Goal: Task Accomplishment & Management: Manage account settings

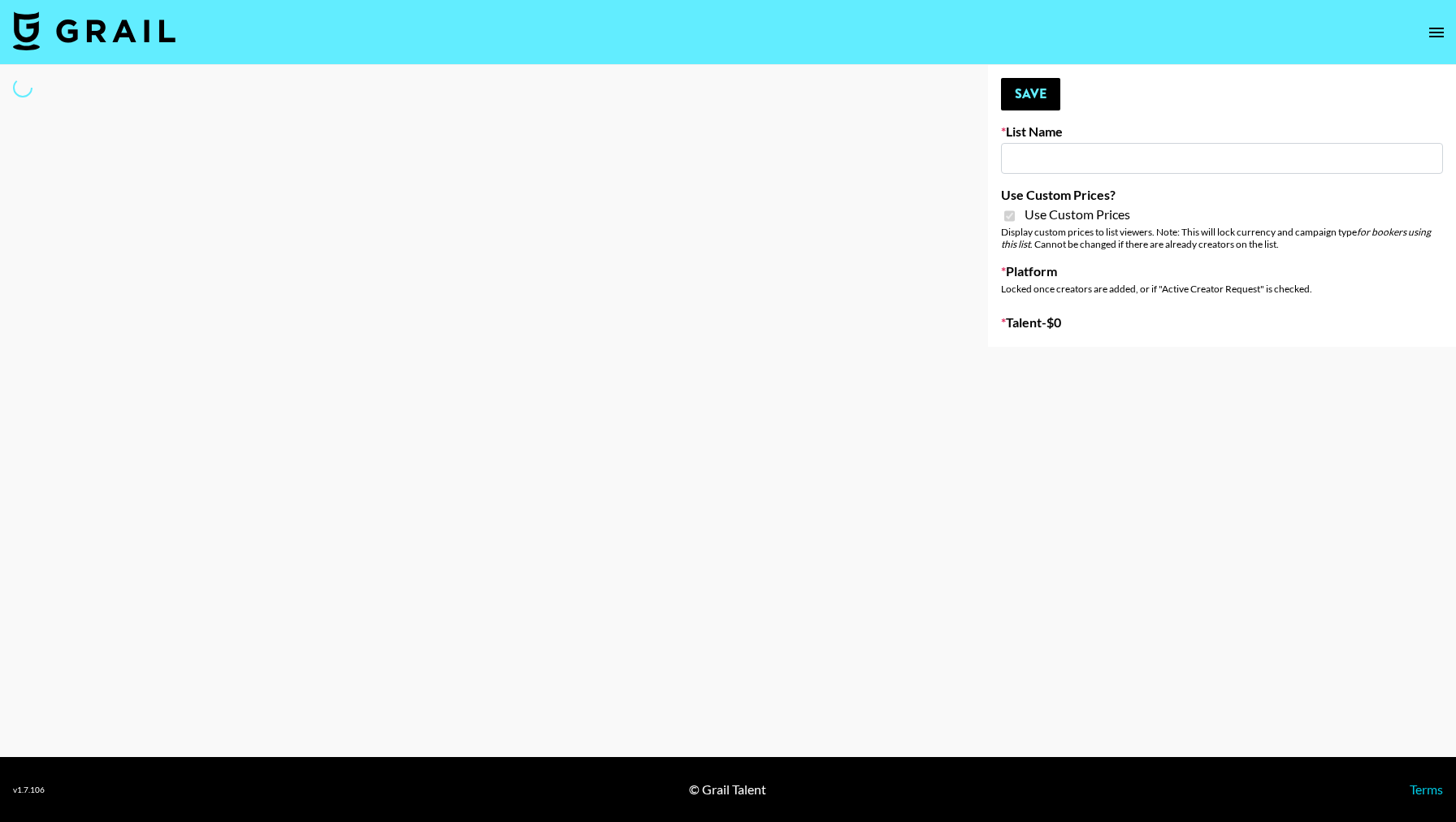
type input "Evry Jewels"
checkbox input "true"
select select "Brand"
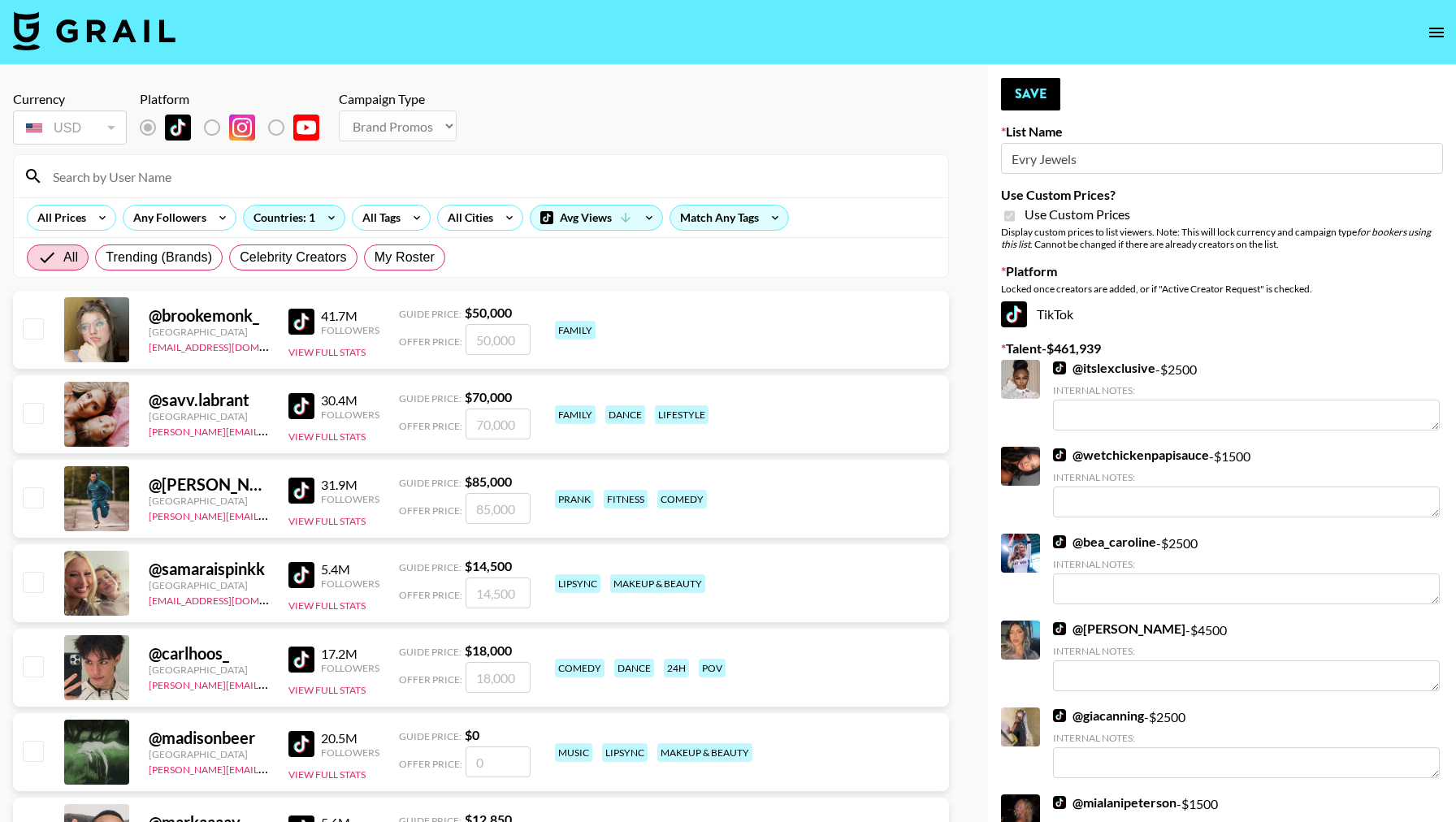
click at [330, 177] on input at bounding box center [491, 176] width 895 height 26
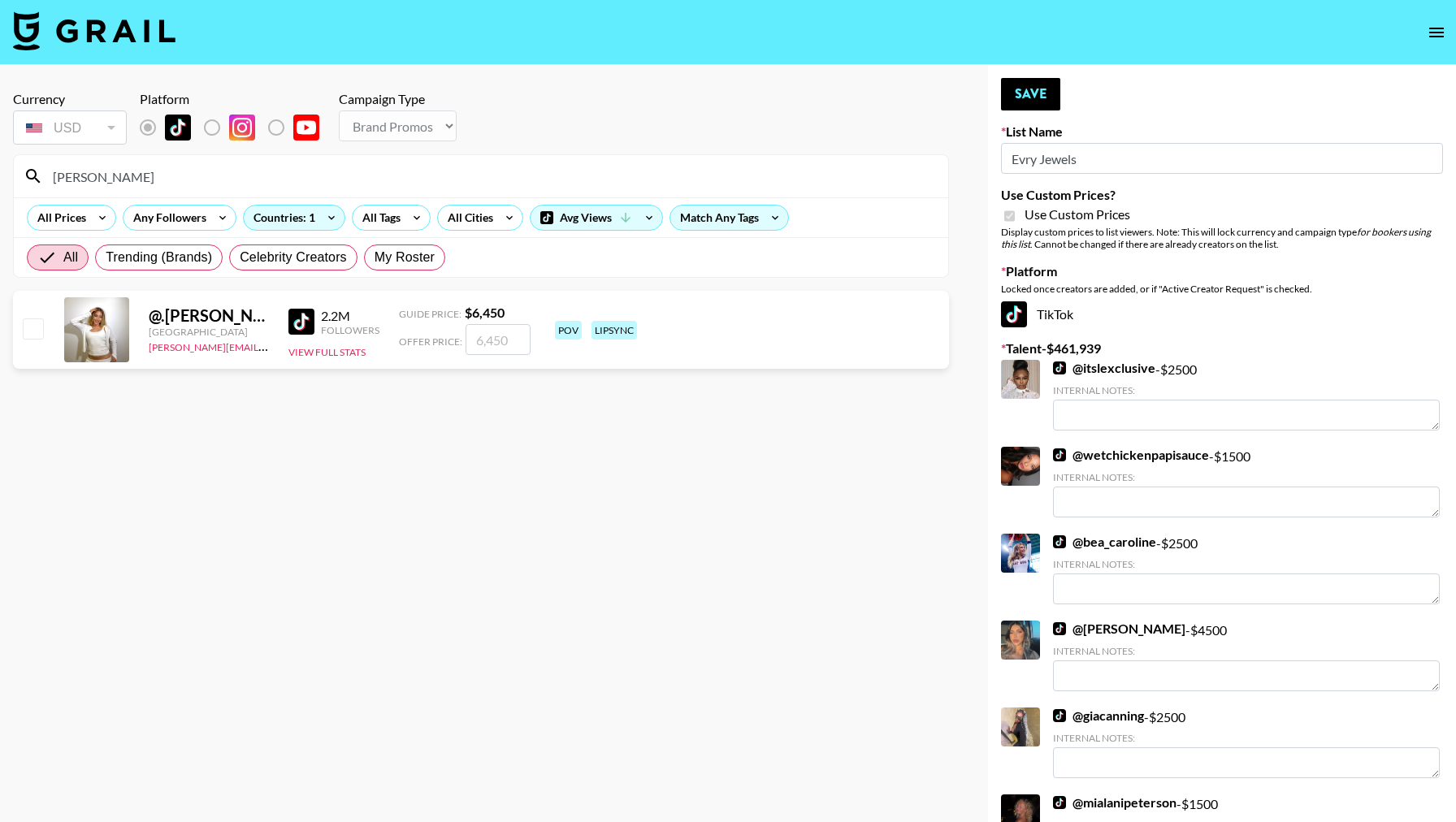
type input "isaescu"
click at [511, 341] on input "number" at bounding box center [498, 338] width 65 height 31
checkbox input "true"
type input "6750"
click at [1027, 91] on button "Save" at bounding box center [1031, 94] width 59 height 33
